Goal: Navigation & Orientation: Understand site structure

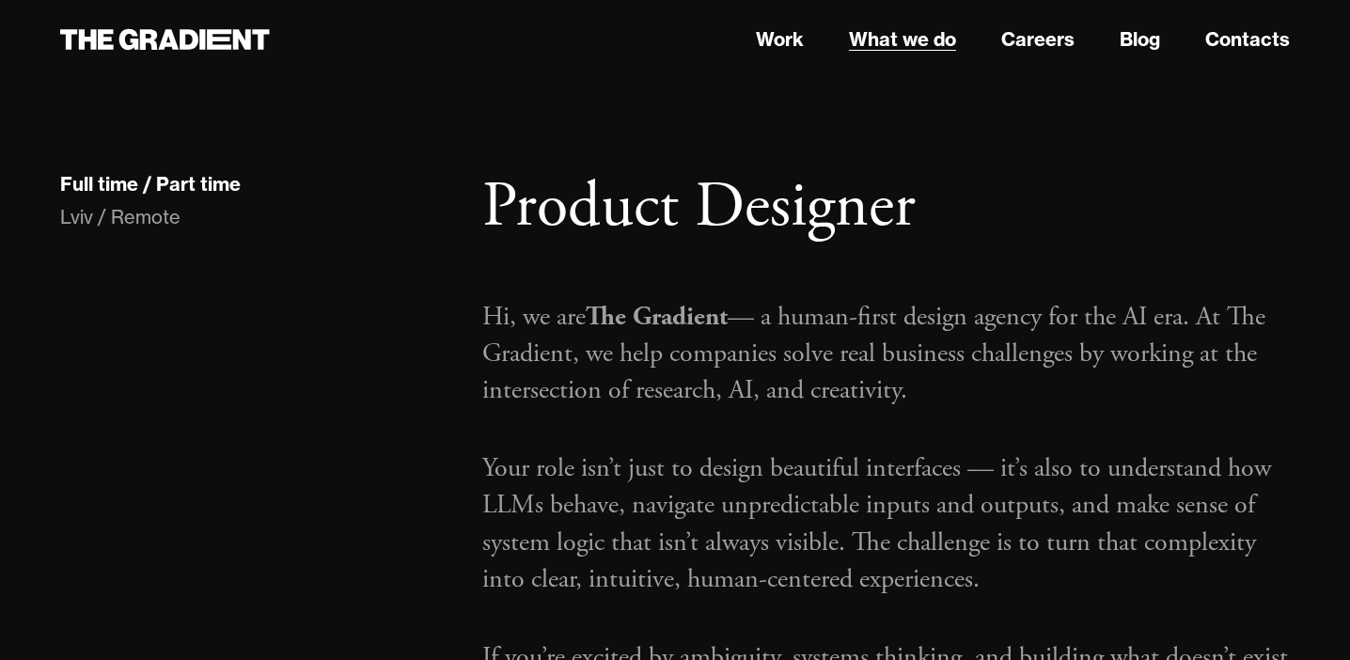
click at [928, 46] on link "What we do" at bounding box center [902, 39] width 107 height 28
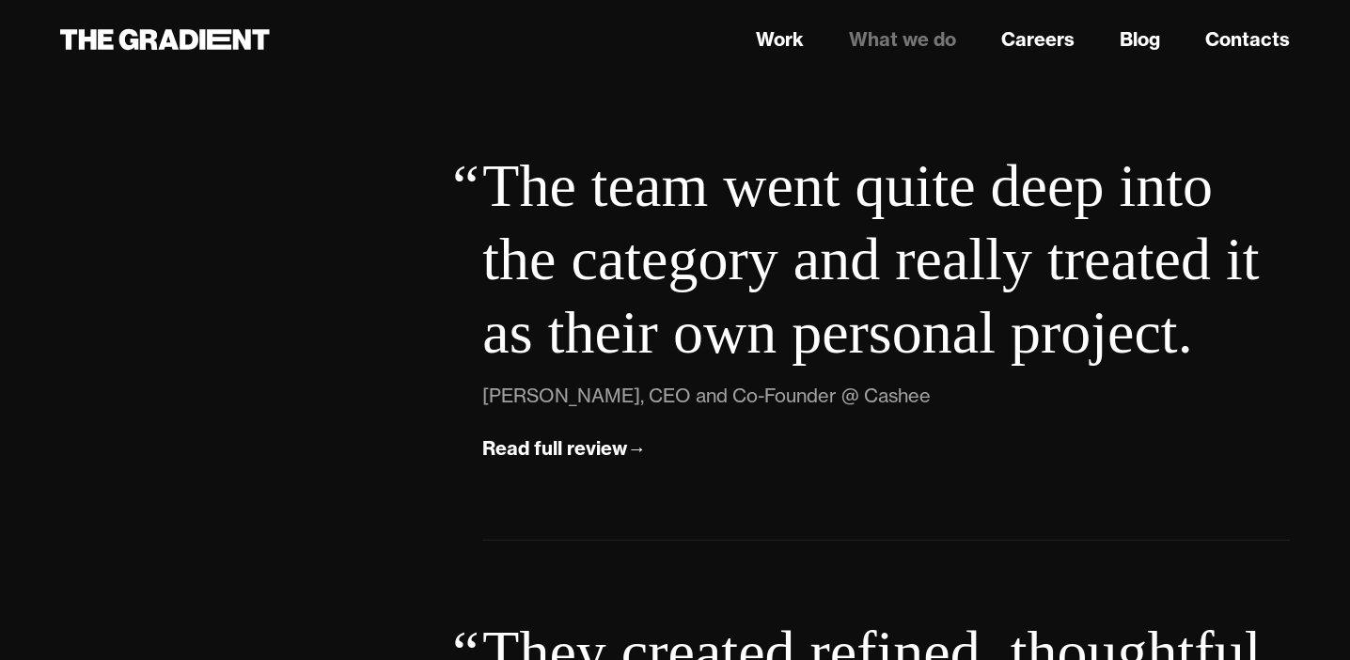
scroll to position [6106, 0]
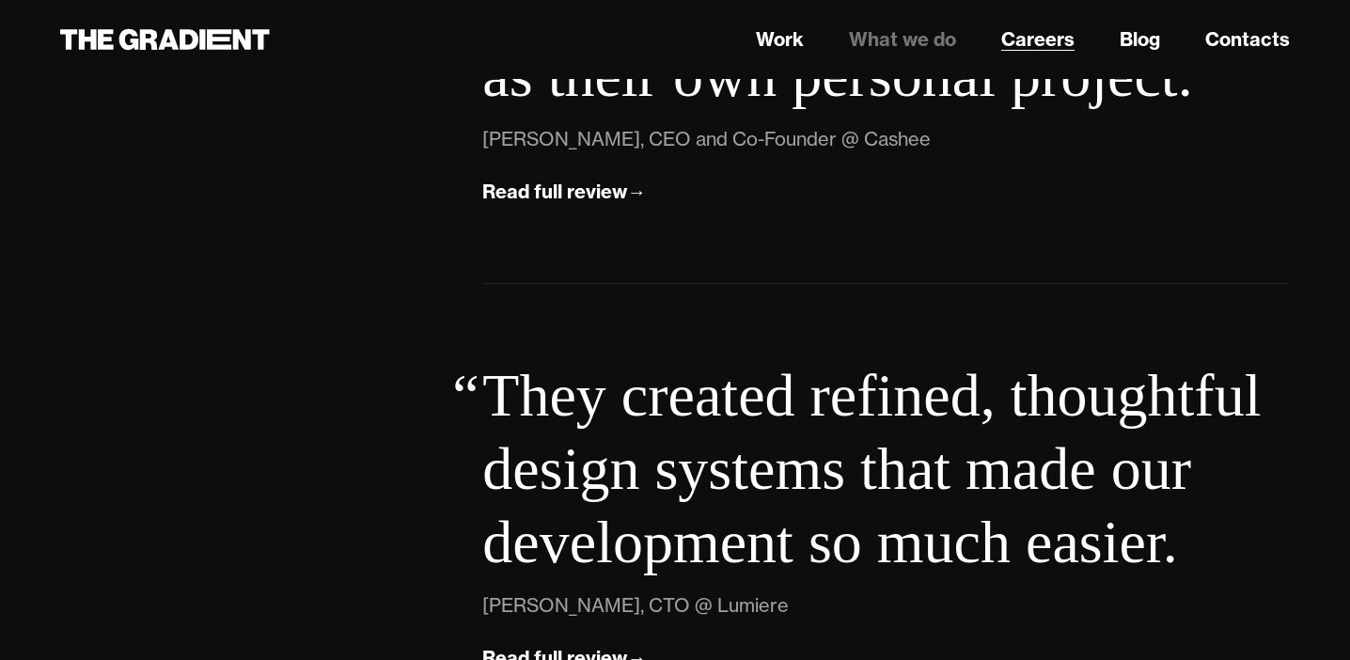
click at [1056, 39] on link "Careers" at bounding box center [1037, 39] width 73 height 28
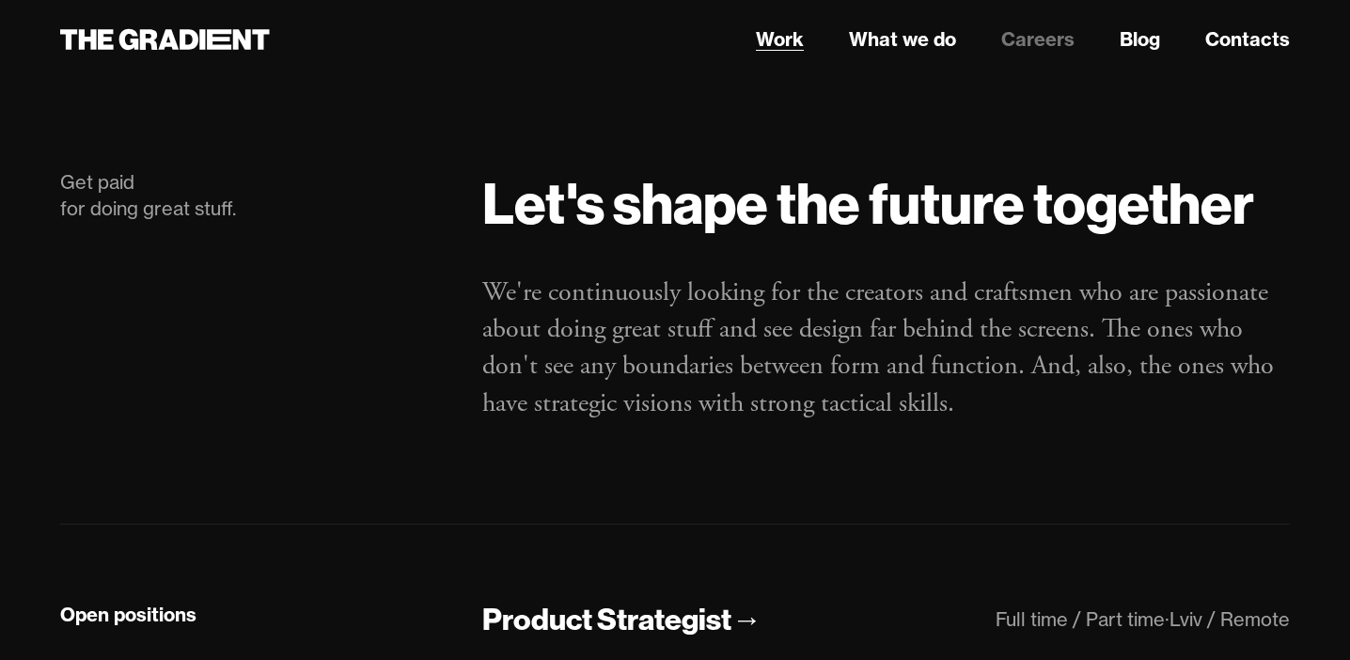
click at [788, 49] on link "Work" at bounding box center [780, 39] width 48 height 28
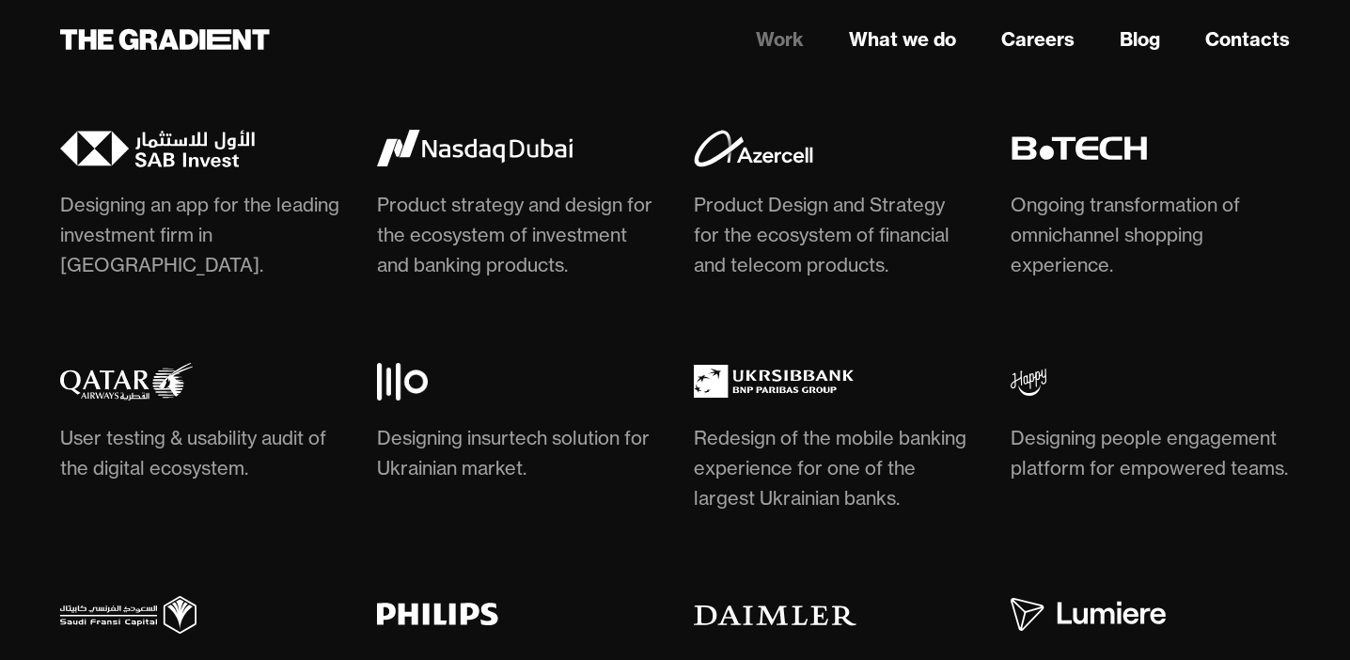
scroll to position [5298, 0]
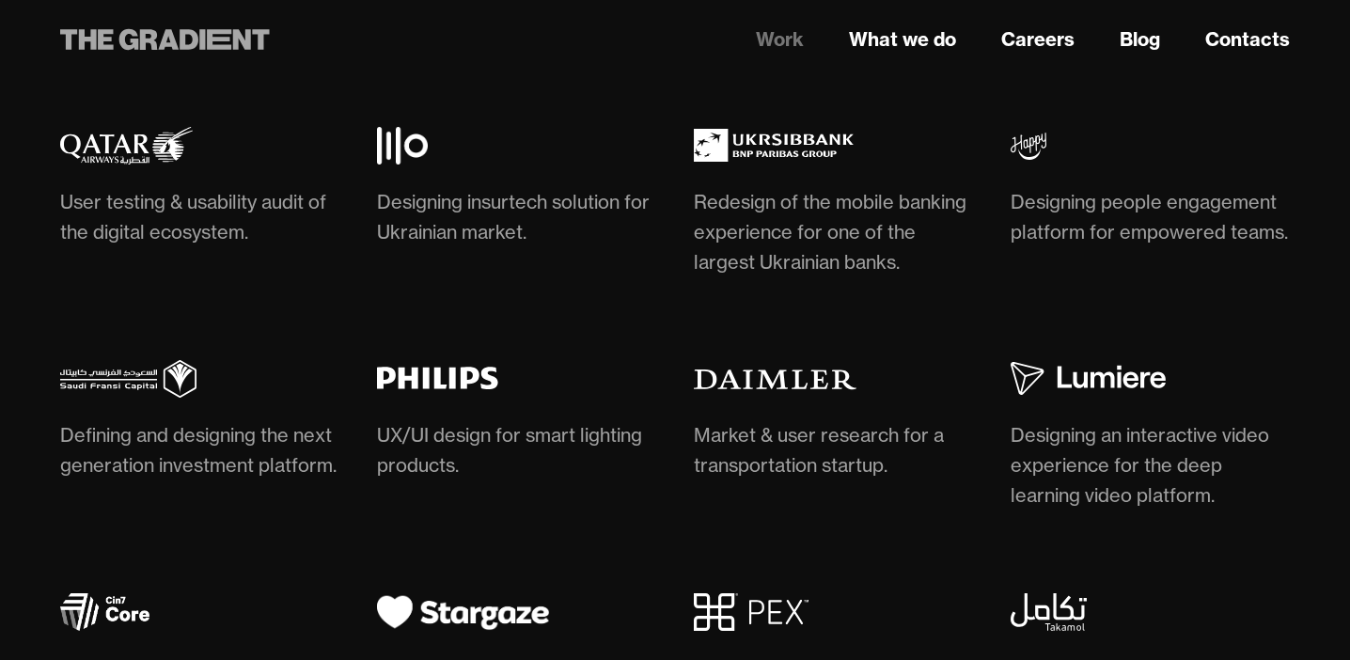
click at [206, 36] on icon at bounding box center [165, 40] width 210 height 34
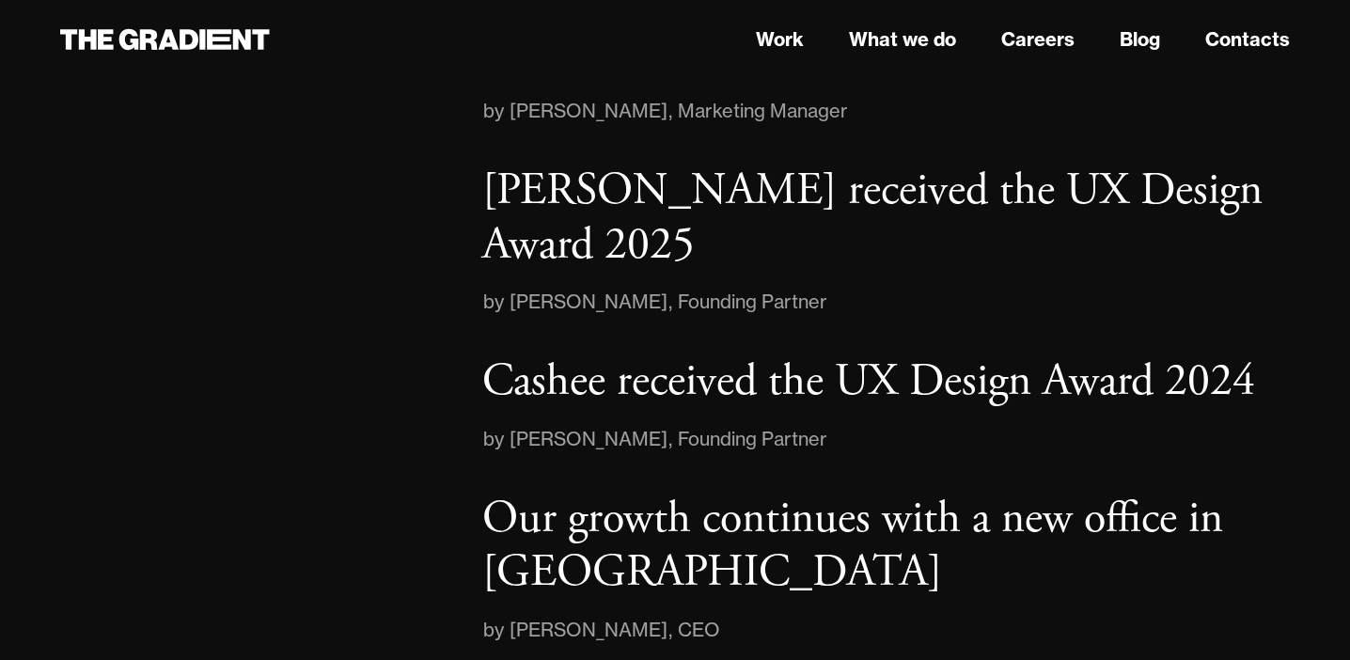
scroll to position [2868, 0]
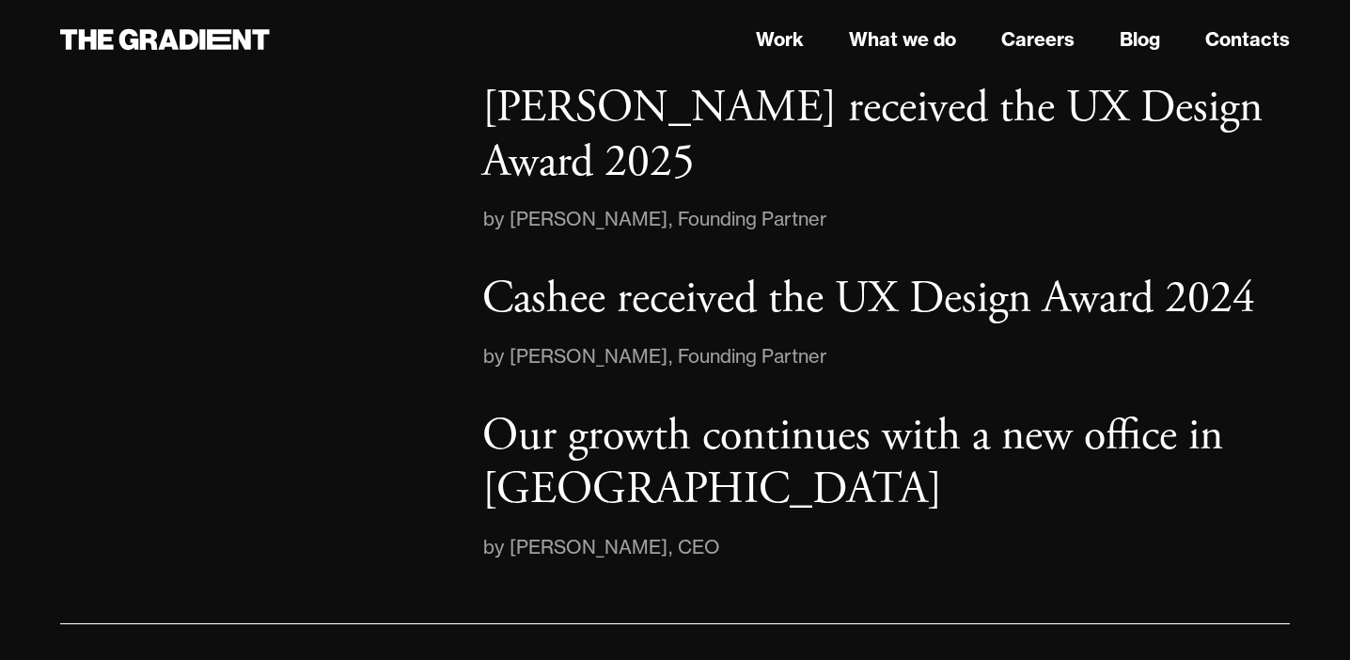
click at [1041, 657] on link "Instagram" at bounding box center [1073, 668] width 86 height 23
